Goal: Task Accomplishment & Management: Use online tool/utility

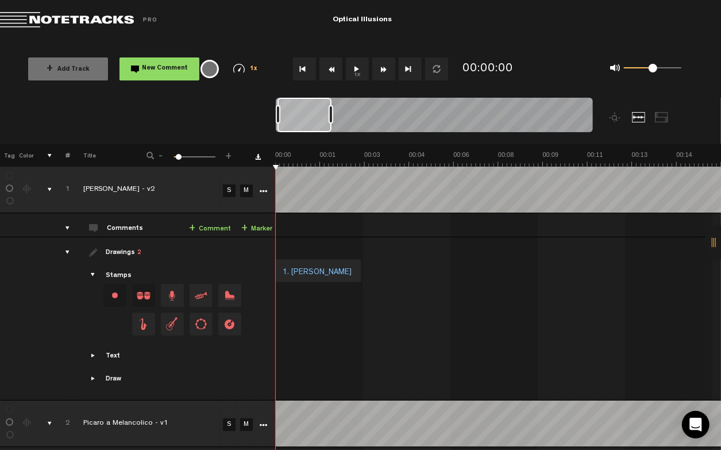
click at [51, 193] on div "comments, stamps & drawings" at bounding box center [45, 189] width 18 height 11
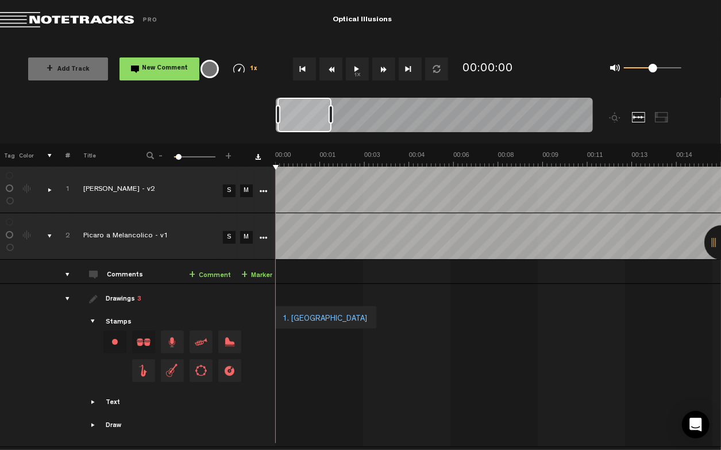
click at [270, 195] on td at bounding box center [262, 190] width 17 height 47
click at [263, 194] on icon "More" at bounding box center [264, 191] width 8 height 8
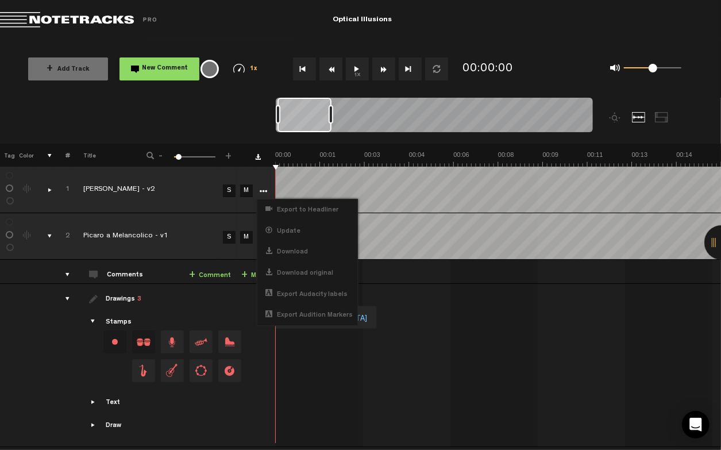
click at [263, 194] on icon "More" at bounding box center [264, 191] width 8 height 8
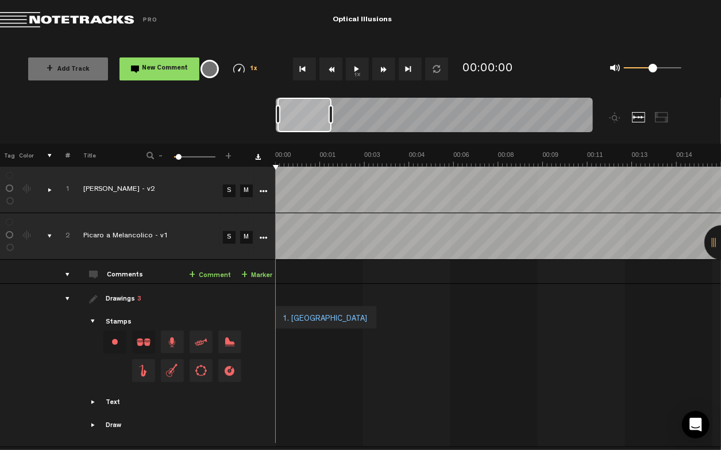
click at [260, 235] on icon "More" at bounding box center [264, 238] width 8 height 8
click at [55, 233] on div "Click to change the order number" at bounding box center [63, 236] width 18 height 11
click at [49, 232] on div "comments, stamps & drawings" at bounding box center [45, 235] width 18 height 11
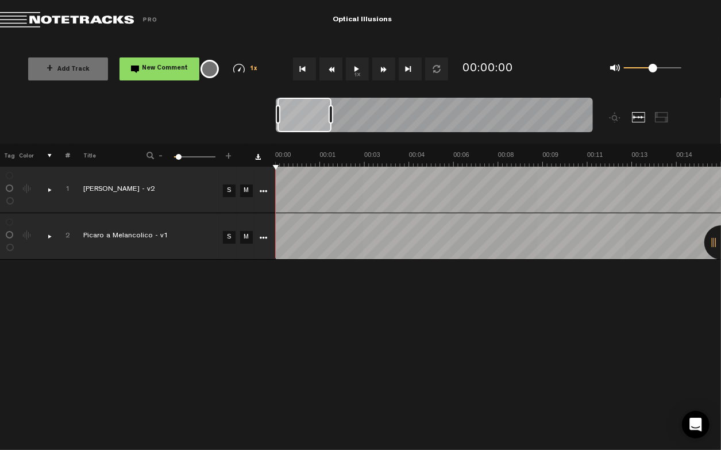
scroll to position [0, 0]
click at [347, 61] on button "1x" at bounding box center [357, 68] width 23 height 23
click at [355, 69] on button "1x" at bounding box center [357, 68] width 23 height 23
click at [227, 191] on link "S" at bounding box center [229, 190] width 13 height 13
click at [361, 72] on button "1x" at bounding box center [357, 68] width 23 height 23
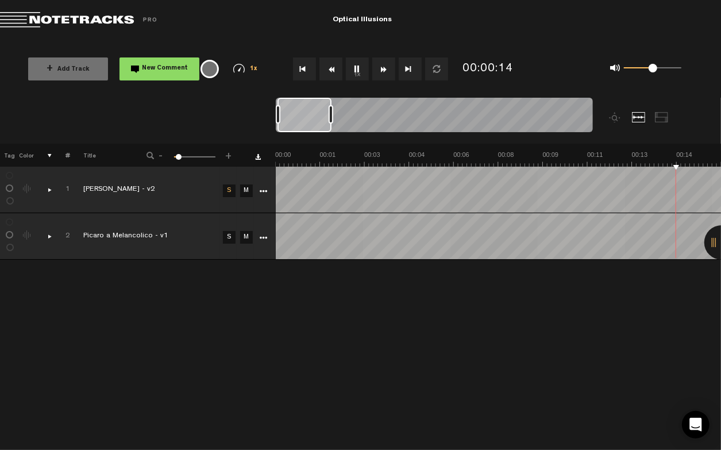
scroll to position [0, 178]
click at [232, 236] on link "S" at bounding box center [229, 237] width 13 height 13
click at [229, 188] on link "S" at bounding box center [229, 190] width 13 height 13
click at [364, 303] on div "+ New drawing Tag Color # Title - 1 100 6 + 1 [PERSON_NAME] - v2 S M Export to …" at bounding box center [360, 297] width 721 height 306
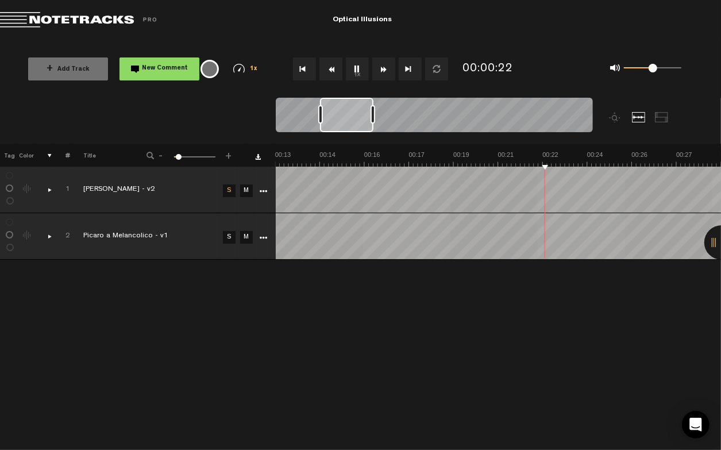
click at [505, 298] on div "+ New drawing Tag Color # Title - 1 100 6 + 1 [PERSON_NAME] - v2 S M Export to …" at bounding box center [360, 297] width 721 height 306
click at [45, 189] on div "comments, stamps & drawings" at bounding box center [45, 189] width 18 height 11
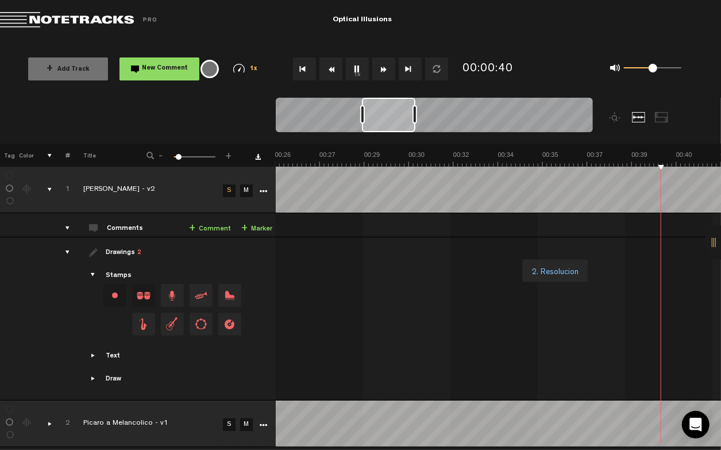
click at [68, 228] on div "comments" at bounding box center [63, 227] width 18 height 11
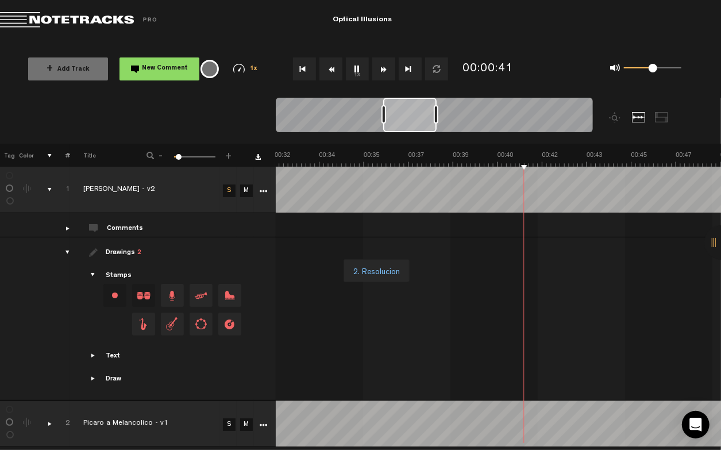
click at [68, 228] on div "comments" at bounding box center [63, 227] width 18 height 11
drag, startPoint x: 119, startPoint y: 254, endPoint x: 21, endPoint y: 258, distance: 98.2
click at [26, 266] on tr "Drawings 2 Stamps Text Intro +" at bounding box center [360, 318] width 721 height 163
drag, startPoint x: 29, startPoint y: 218, endPoint x: 110, endPoint y: 251, distance: 87.9
click at [22, 273] on tbody "1 [PERSON_NAME] - v2 S M Export to Headliner Update Download Download original …" at bounding box center [360, 284] width 721 height 234
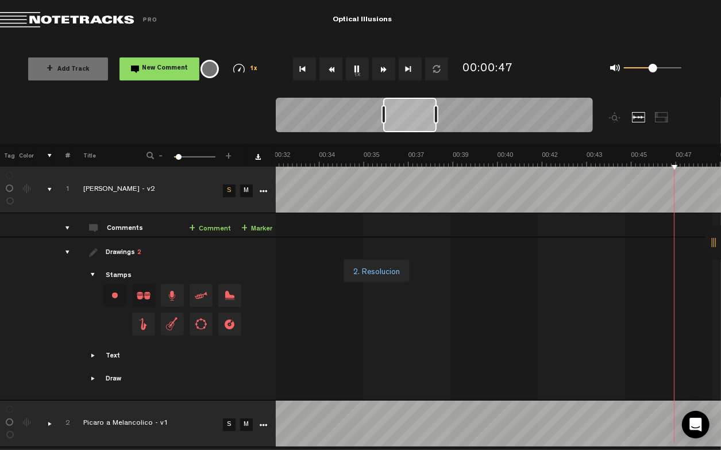
scroll to position [0, 1070]
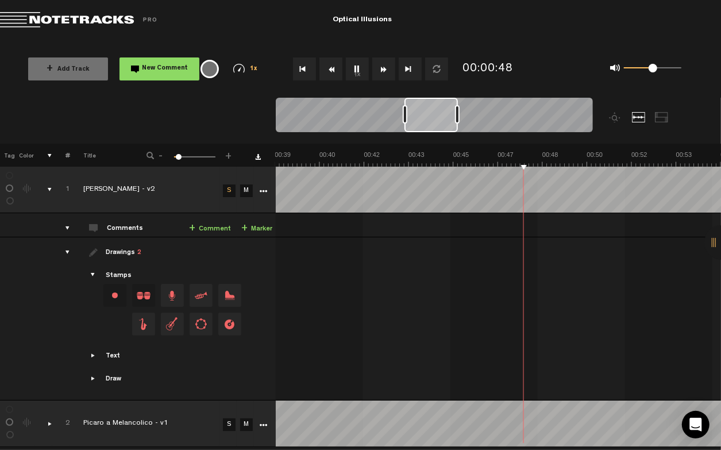
click at [118, 232] on tbody "1 [PERSON_NAME] - v2 S M Export to Headliner Update Download Download original …" at bounding box center [360, 284] width 721 height 234
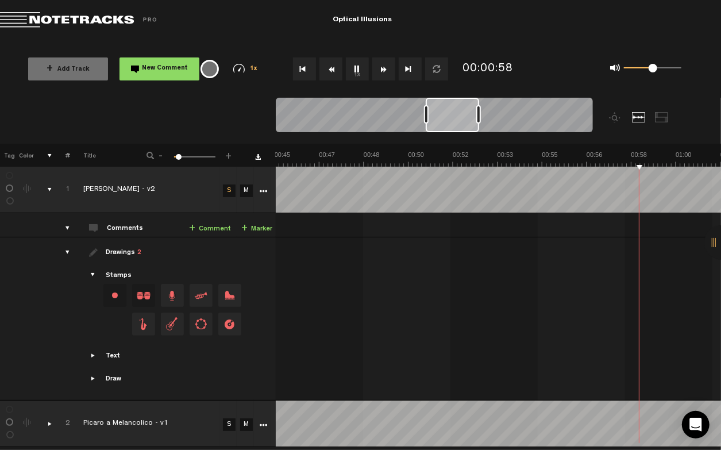
click at [535, 28] on md-toolbar "Exit Project Optical Illusions" at bounding box center [360, 20] width 721 height 40
drag, startPoint x: 307, startPoint y: 291, endPoint x: 291, endPoint y: 305, distance: 21.6
click at [312, 308] on div at bounding box center [365, 316] width 2673 height 43
click at [96, 357] on span "Showcase text" at bounding box center [93, 355] width 9 height 9
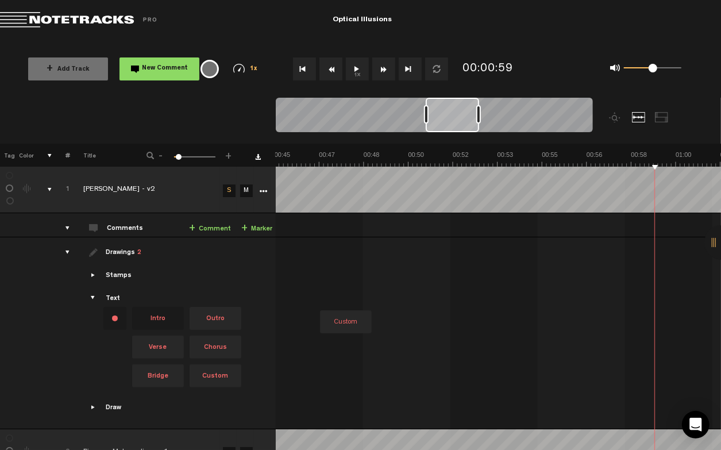
drag, startPoint x: 217, startPoint y: 377, endPoint x: 319, endPoint y: 274, distance: 144.1
click at [319, 274] on tr "Drawings 2 Stamps Text Intro +" at bounding box center [360, 333] width 721 height 192
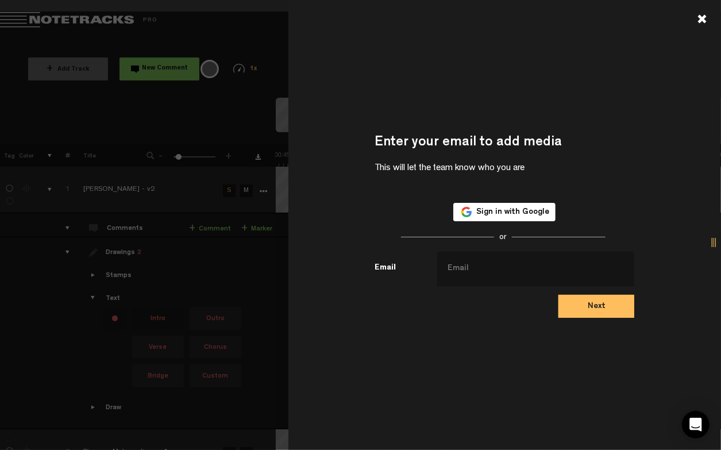
click at [698, 18] on div at bounding box center [702, 19] width 10 height 10
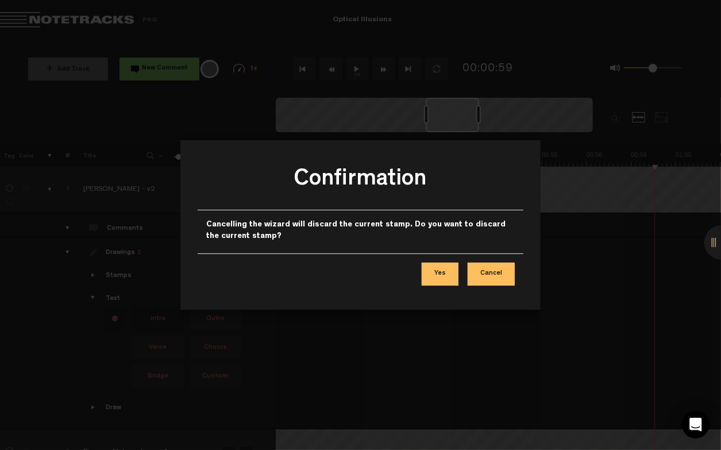
click at [445, 273] on button "Yes" at bounding box center [439, 273] width 37 height 23
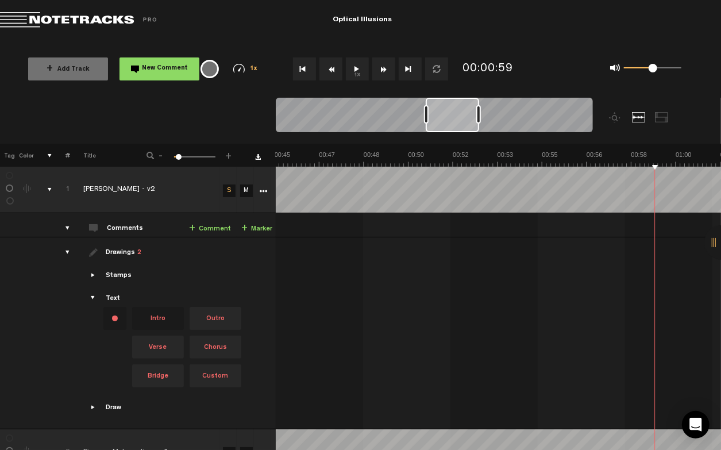
drag, startPoint x: 565, startPoint y: 32, endPoint x: 583, endPoint y: 32, distance: 18.4
click at [565, 32] on md-toolbar "Exit Project Optical Illusions" at bounding box center [360, 20] width 721 height 40
